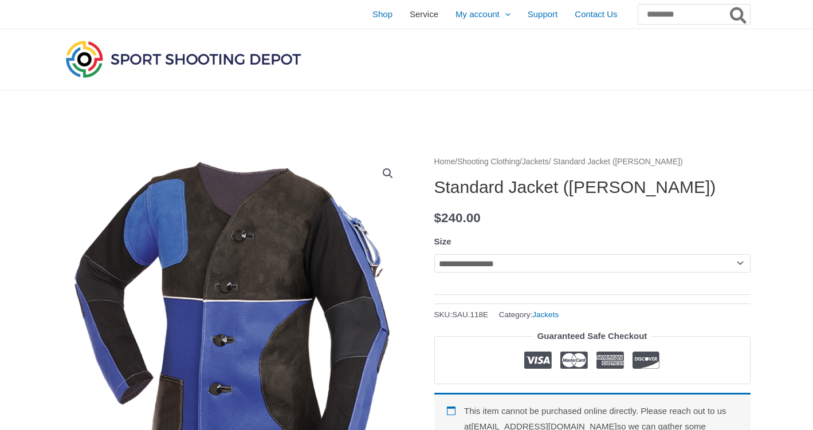
click at [409, 17] on span "Service" at bounding box center [423, 14] width 29 height 29
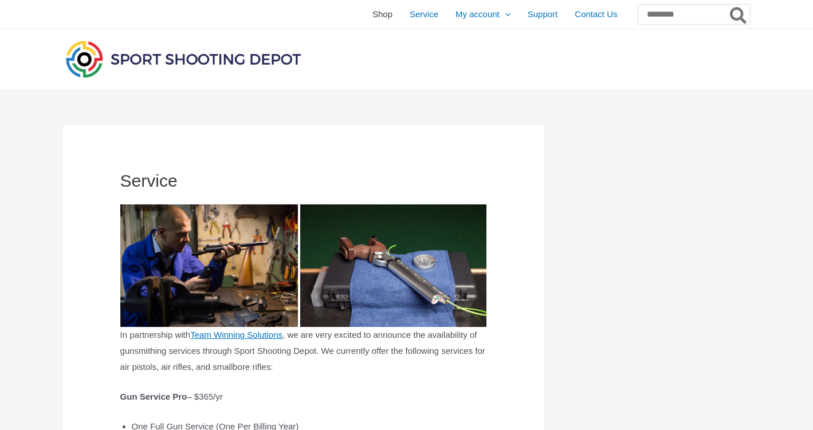
click at [372, 13] on span "Shop" at bounding box center [382, 14] width 20 height 29
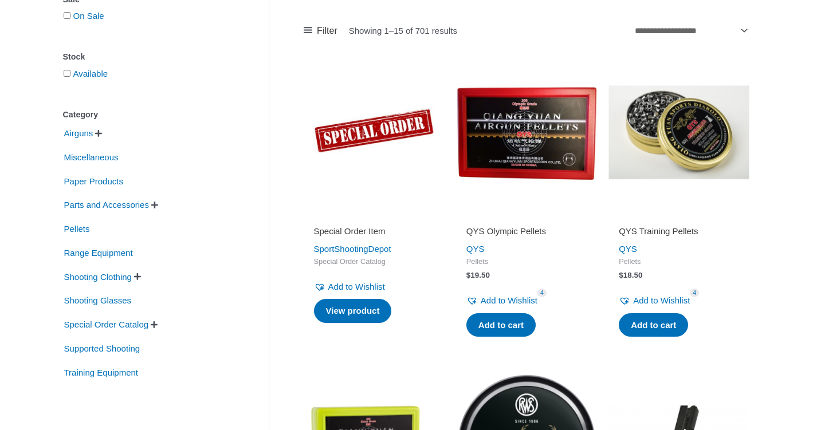
scroll to position [194, 0]
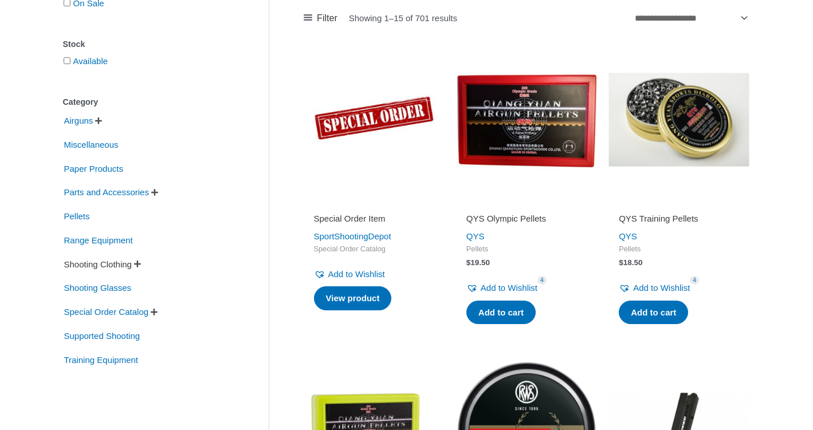
click at [104, 267] on span "Shooting Clothing" at bounding box center [98, 264] width 70 height 19
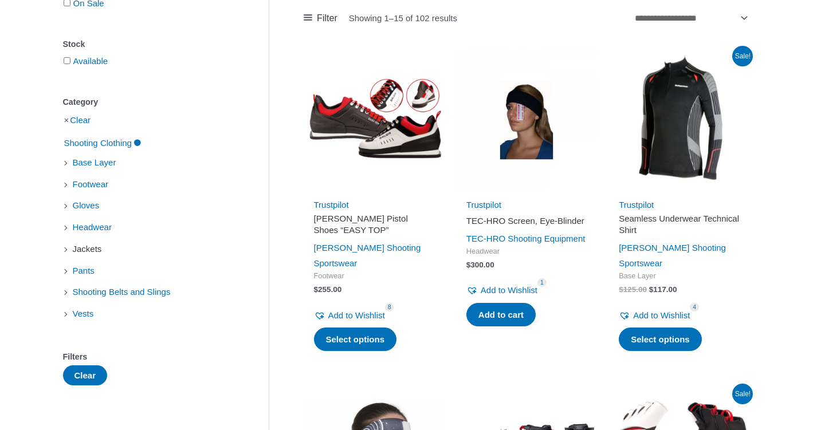
click at [97, 250] on span "Jackets" at bounding box center [87, 248] width 31 height 19
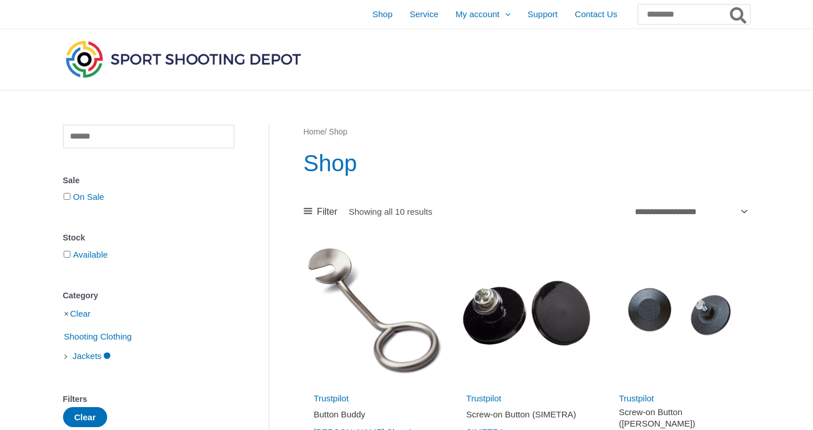
scroll to position [194, 0]
